Goal: Transaction & Acquisition: Purchase product/service

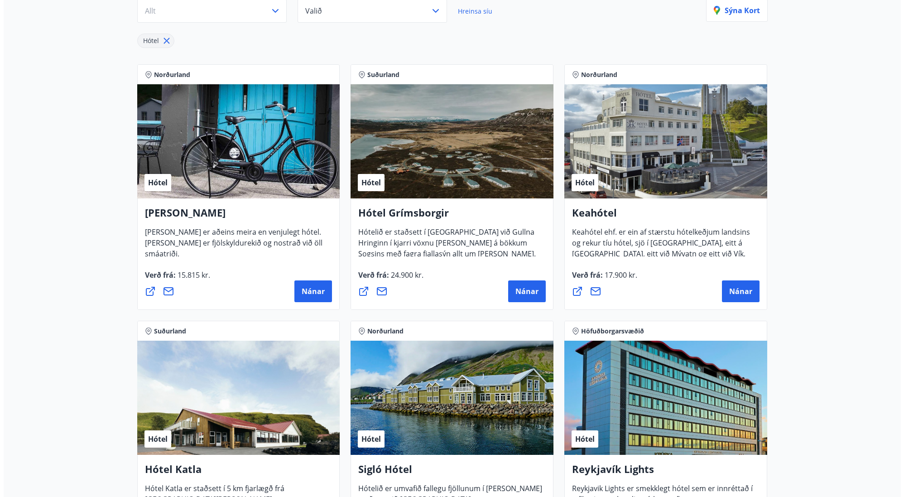
scroll to position [1639, 0]
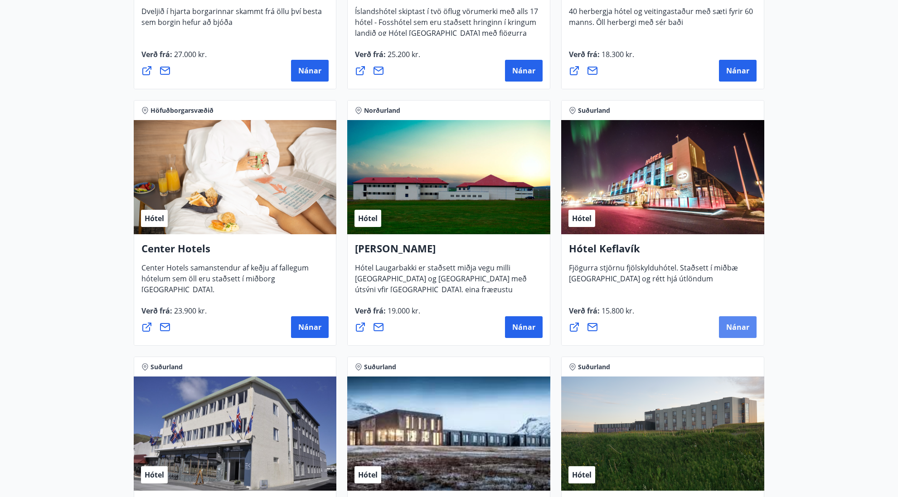
click at [737, 329] on span "Nánar" at bounding box center [737, 327] width 23 height 10
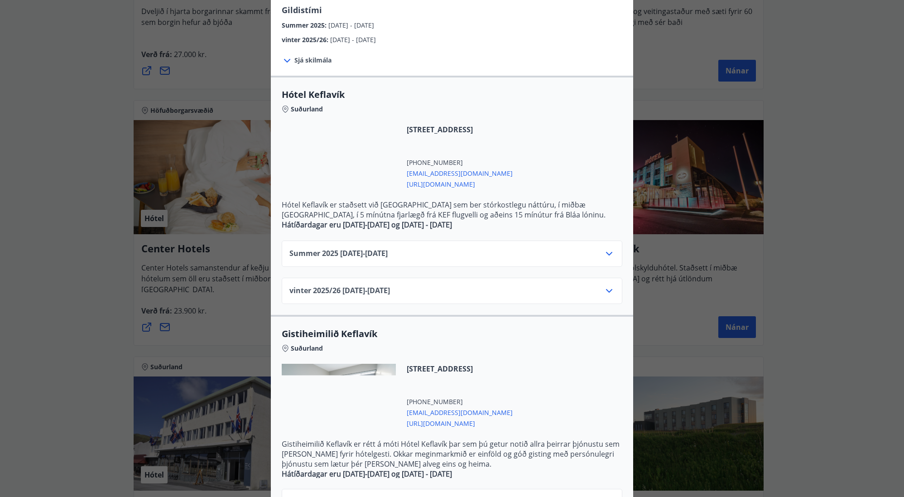
scroll to position [136, 0]
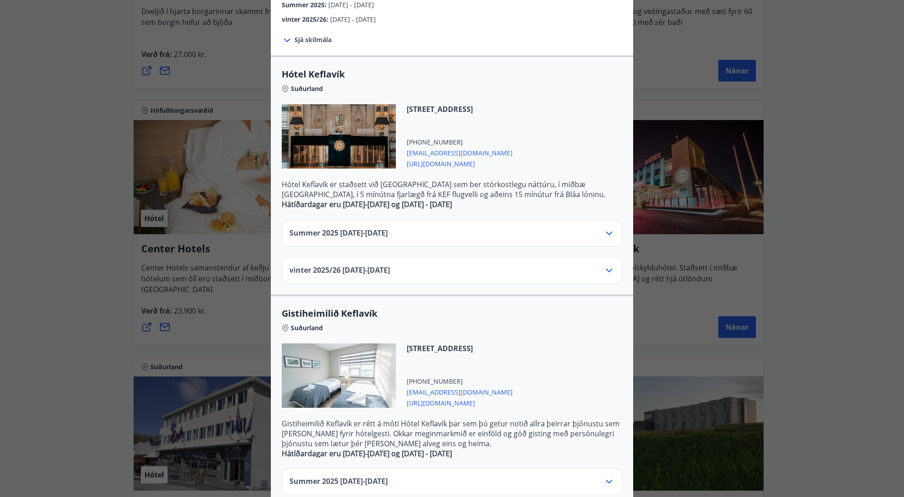
click at [425, 237] on div "Summer [PHONE_NUMBER][DATE] - [DATE]" at bounding box center [452, 237] width 325 height 18
click at [605, 231] on icon at bounding box center [609, 233] width 11 height 11
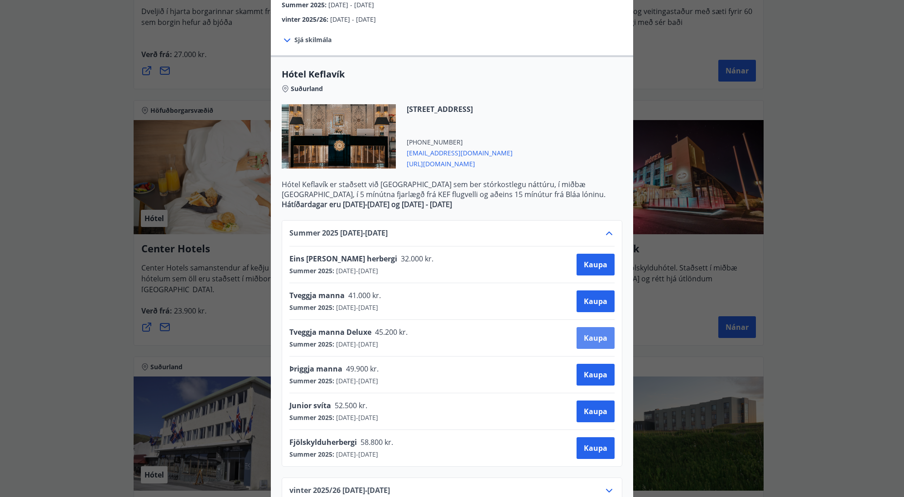
click at [605, 335] on button "Kaupa" at bounding box center [596, 338] width 38 height 22
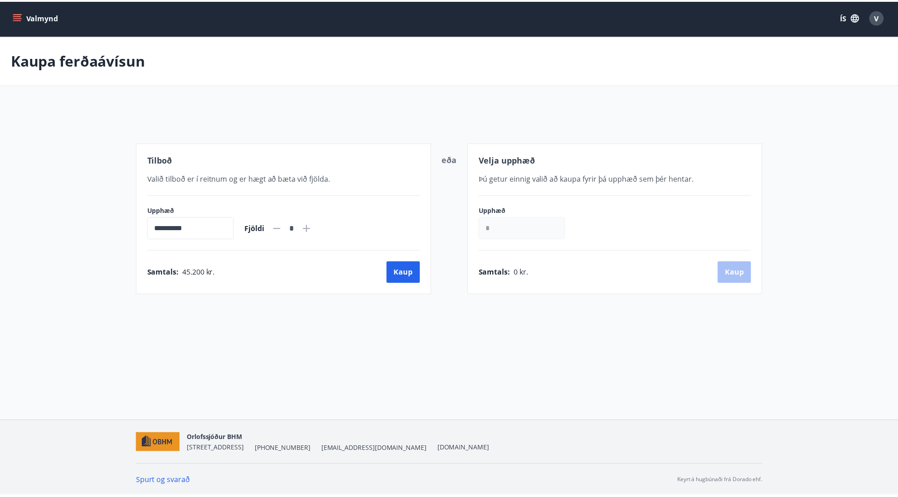
scroll to position [1, 0]
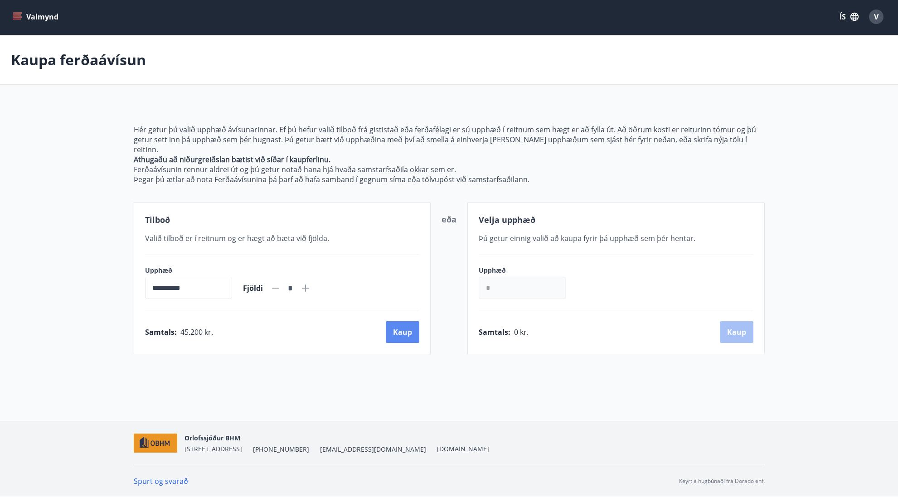
click at [409, 321] on button "Kaup" at bounding box center [403, 332] width 34 height 22
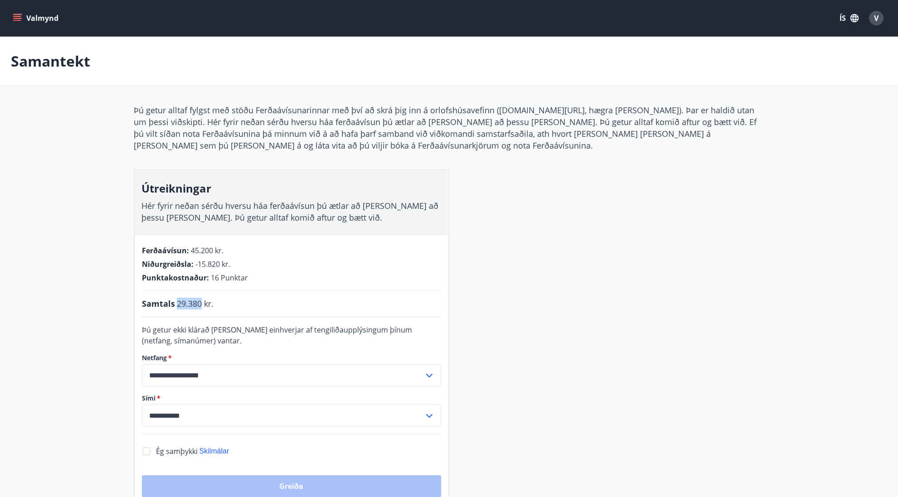
drag, startPoint x: 176, startPoint y: 304, endPoint x: 200, endPoint y: 306, distance: 23.6
click at [200, 306] on span "29.380 kr." at bounding box center [195, 304] width 37 height 12
copy span "29.380"
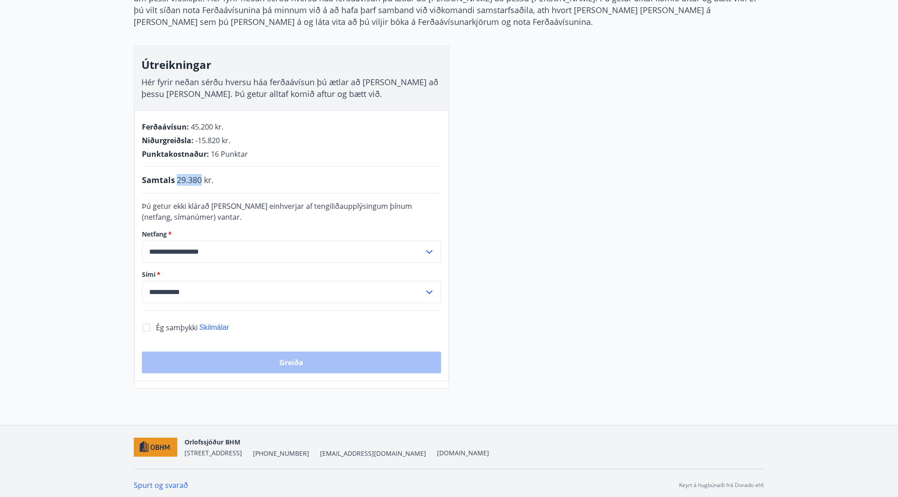
scroll to position [128, 0]
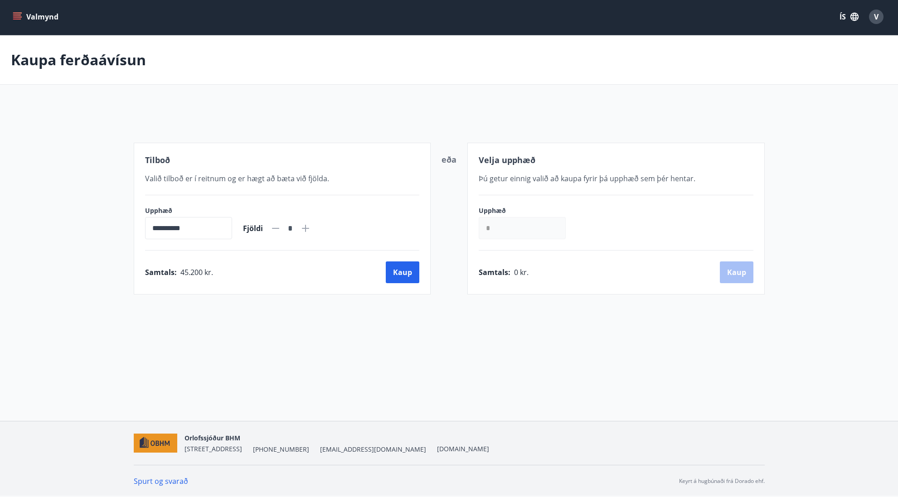
scroll to position [1, 0]
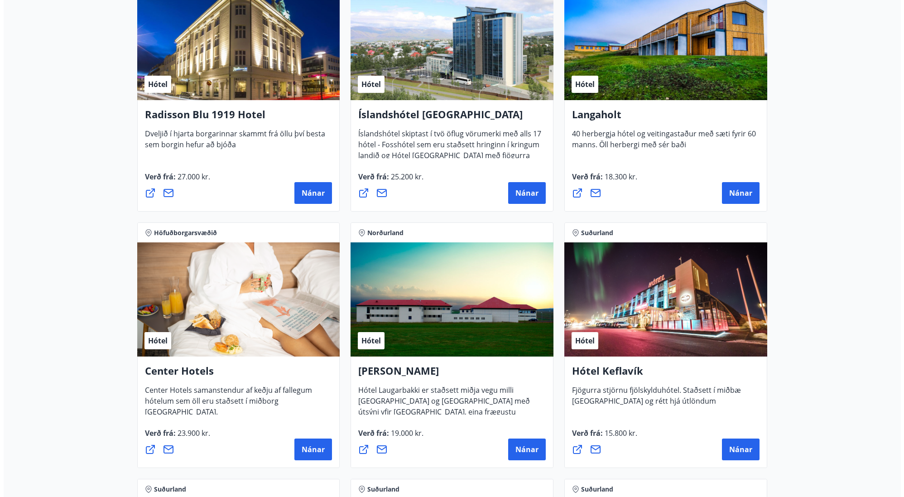
scroll to position [1532, 0]
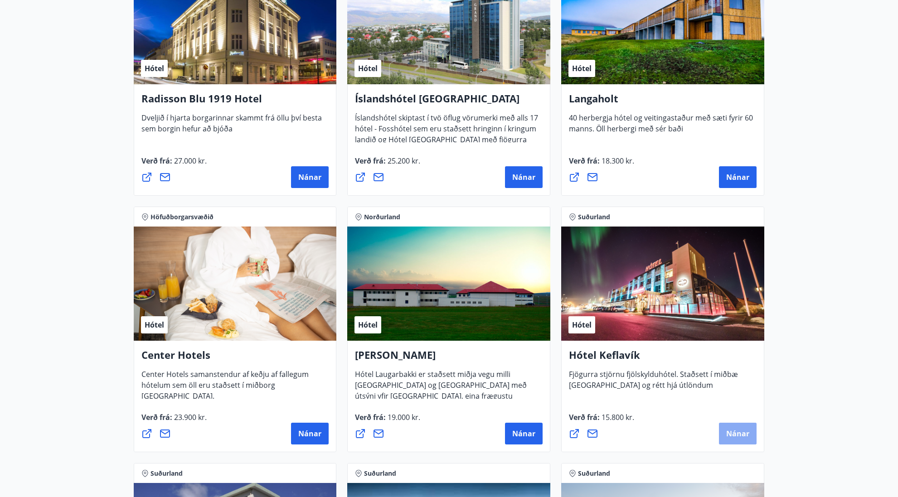
click at [729, 431] on span "Nánar" at bounding box center [737, 434] width 23 height 10
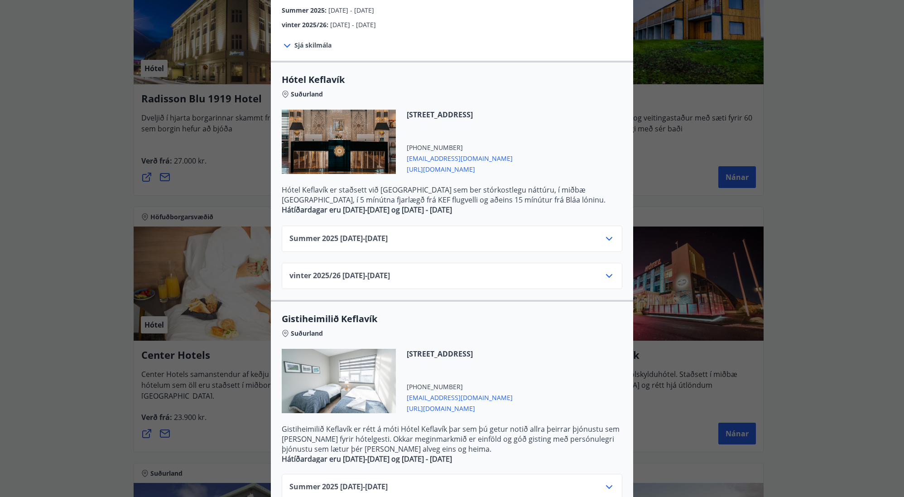
scroll to position [136, 0]
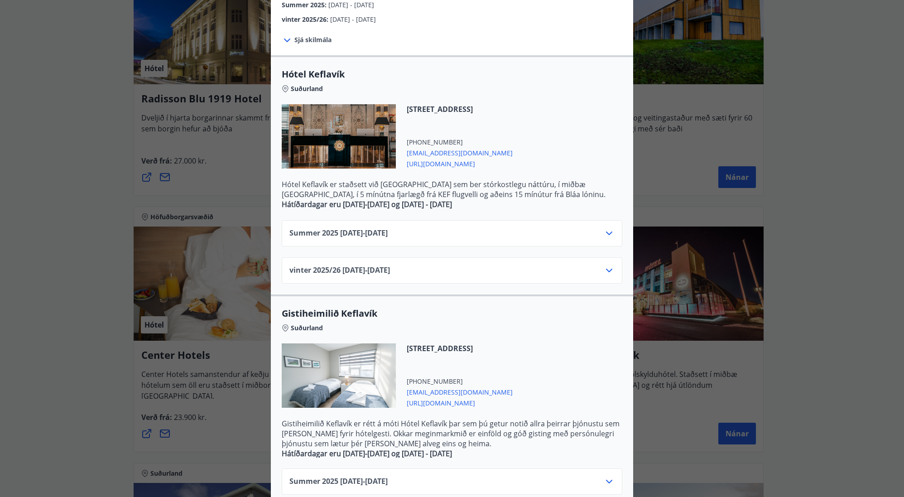
click at [605, 231] on icon at bounding box center [609, 233] width 11 height 11
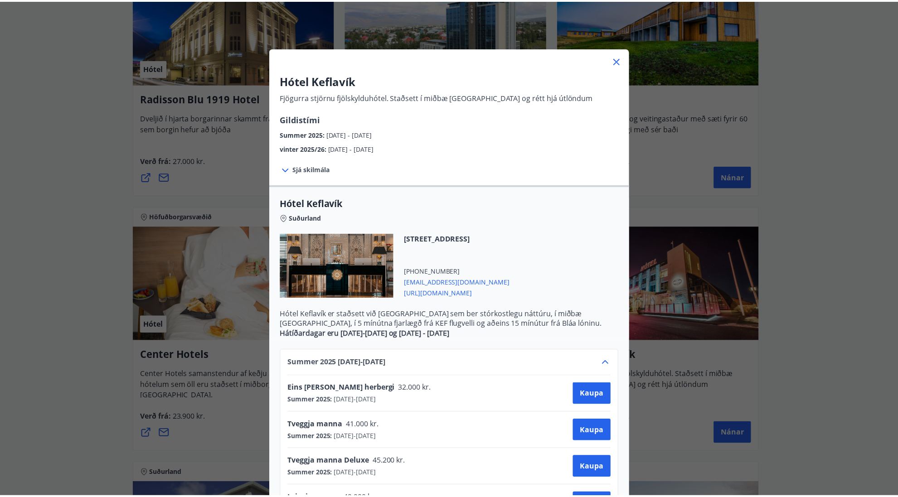
scroll to position [0, 0]
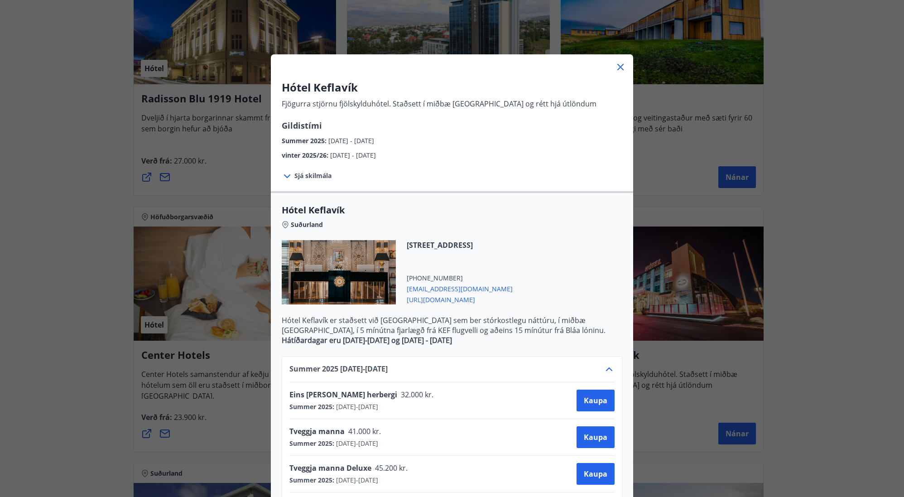
click at [621, 68] on icon at bounding box center [620, 67] width 11 height 11
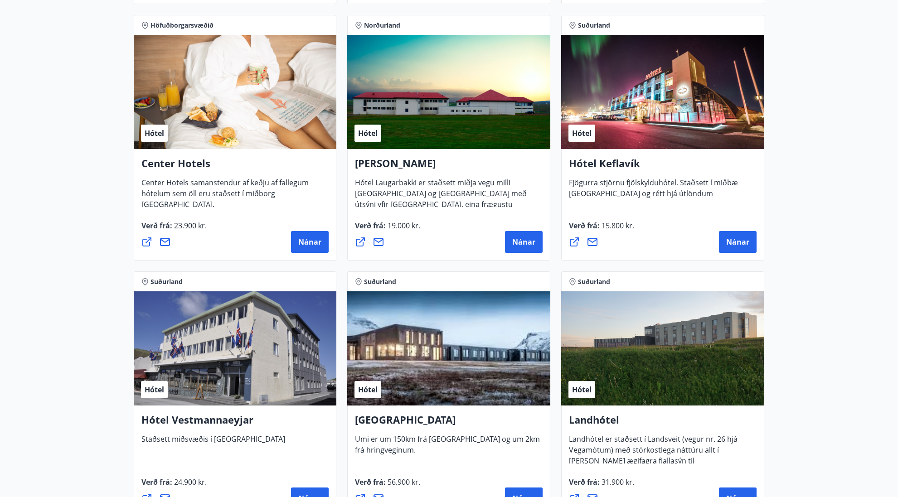
scroll to position [1668, 0]
